Goal: Task Accomplishment & Management: Manage account settings

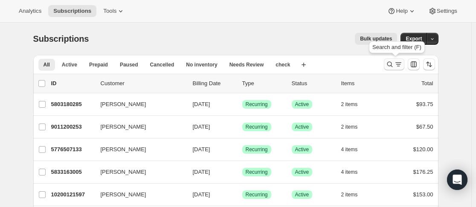
click at [392, 64] on icon "Search and filter results" at bounding box center [390, 64] width 9 height 9
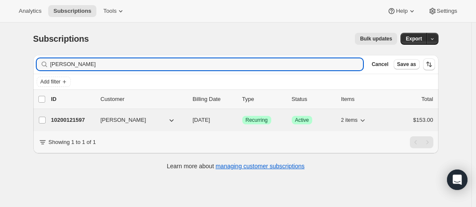
type input "[PERSON_NAME]"
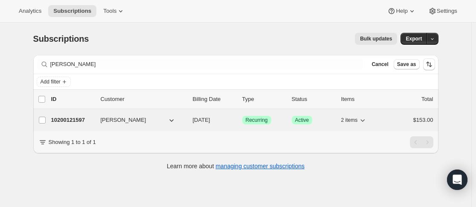
click at [97, 117] on div "10200121597 [PERSON_NAME] [DATE] Success Recurring Success Active 2 items $153.…" at bounding box center [242, 120] width 383 height 12
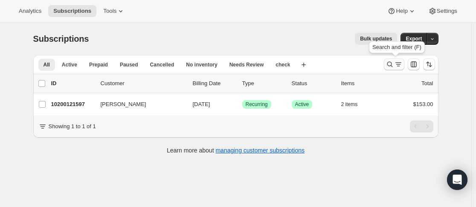
click at [389, 66] on icon "Search and filter results" at bounding box center [390, 64] width 9 height 9
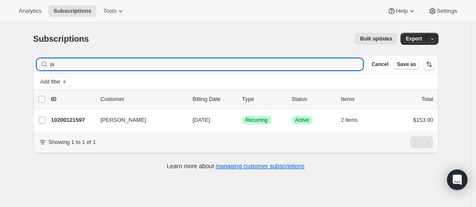
type input "j"
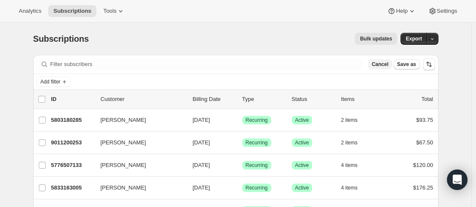
click at [385, 67] on span "Cancel" at bounding box center [380, 64] width 17 height 7
